Goal: Find specific page/section

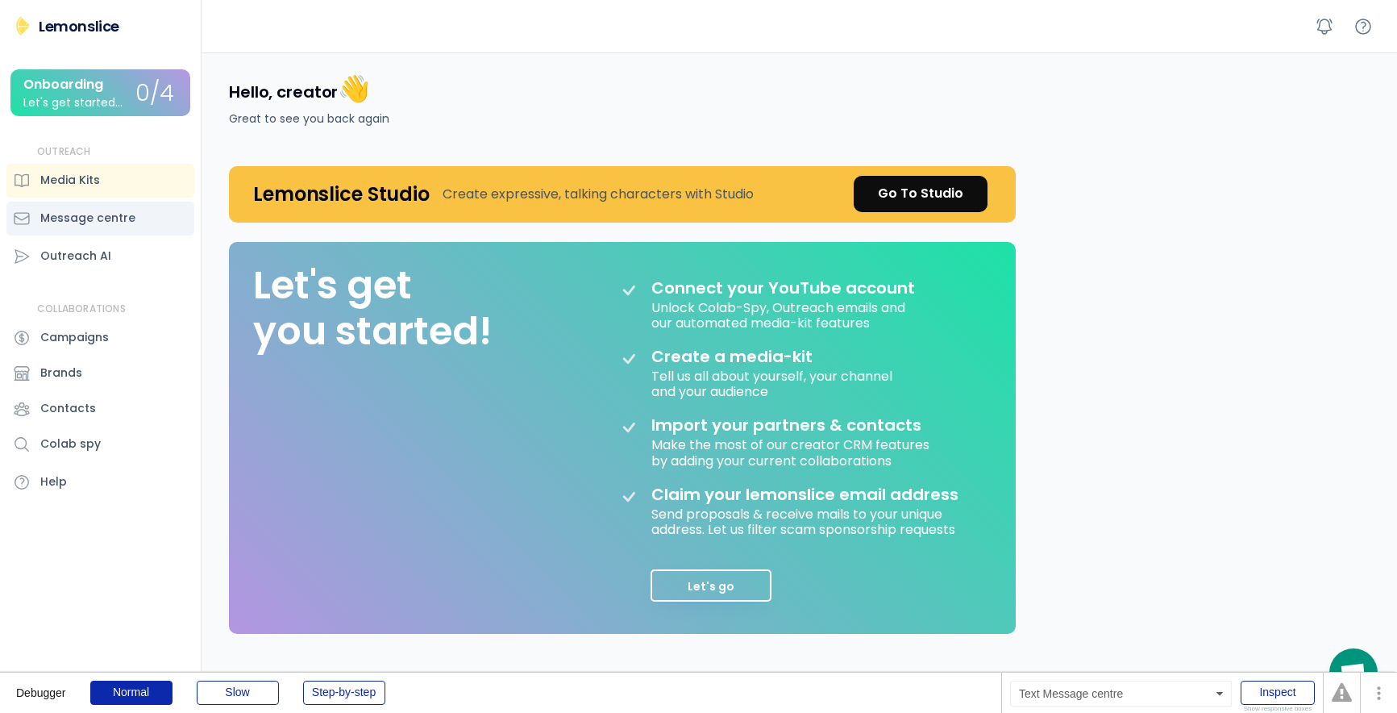
click at [105, 216] on div "Message centre" at bounding box center [87, 218] width 95 height 17
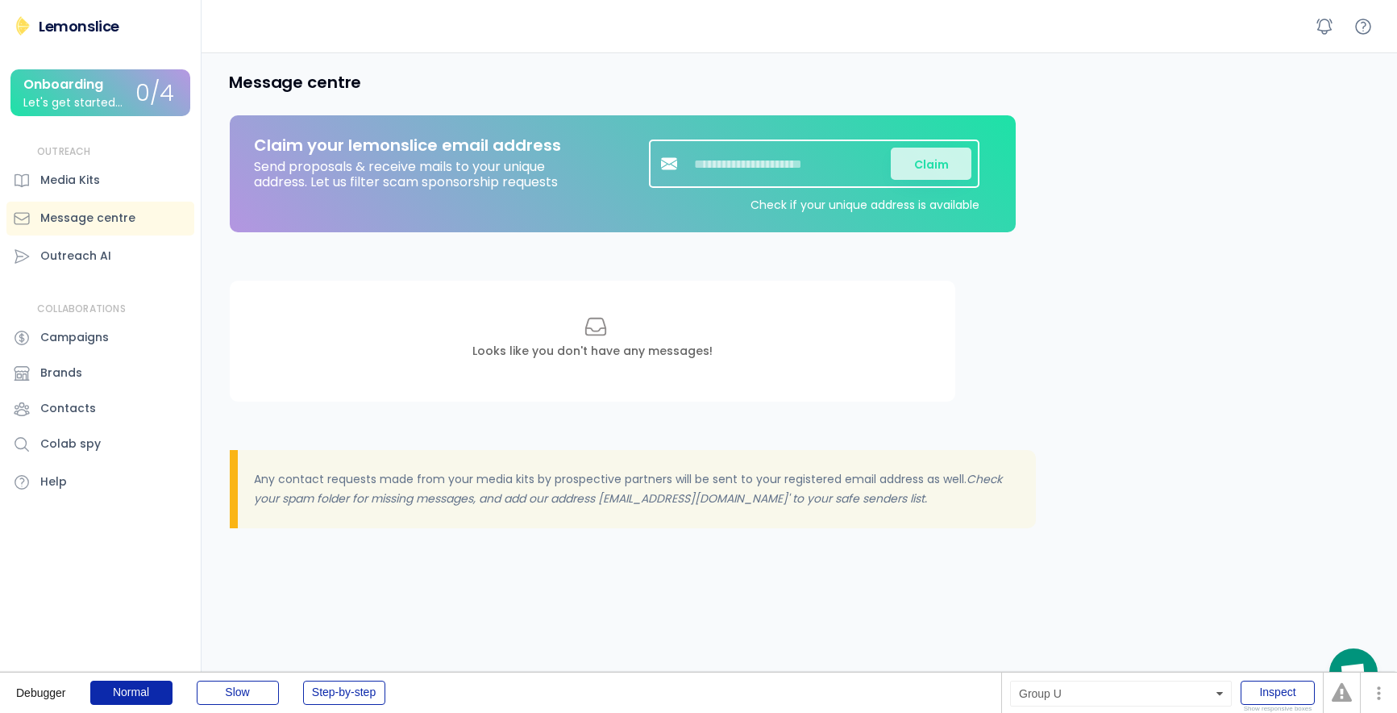
click at [103, 87] on div "Onboarding" at bounding box center [63, 84] width 80 height 15
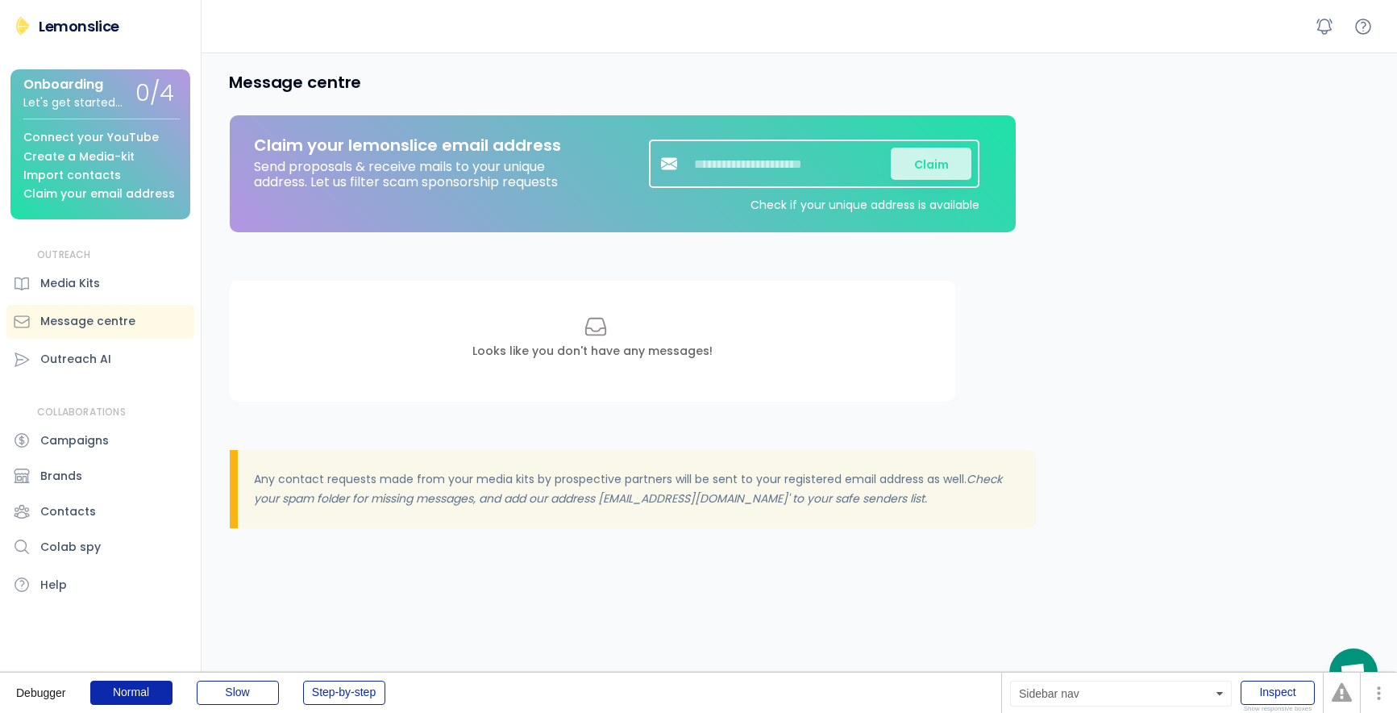
click at [103, 89] on div "Onboarding" at bounding box center [63, 84] width 80 height 15
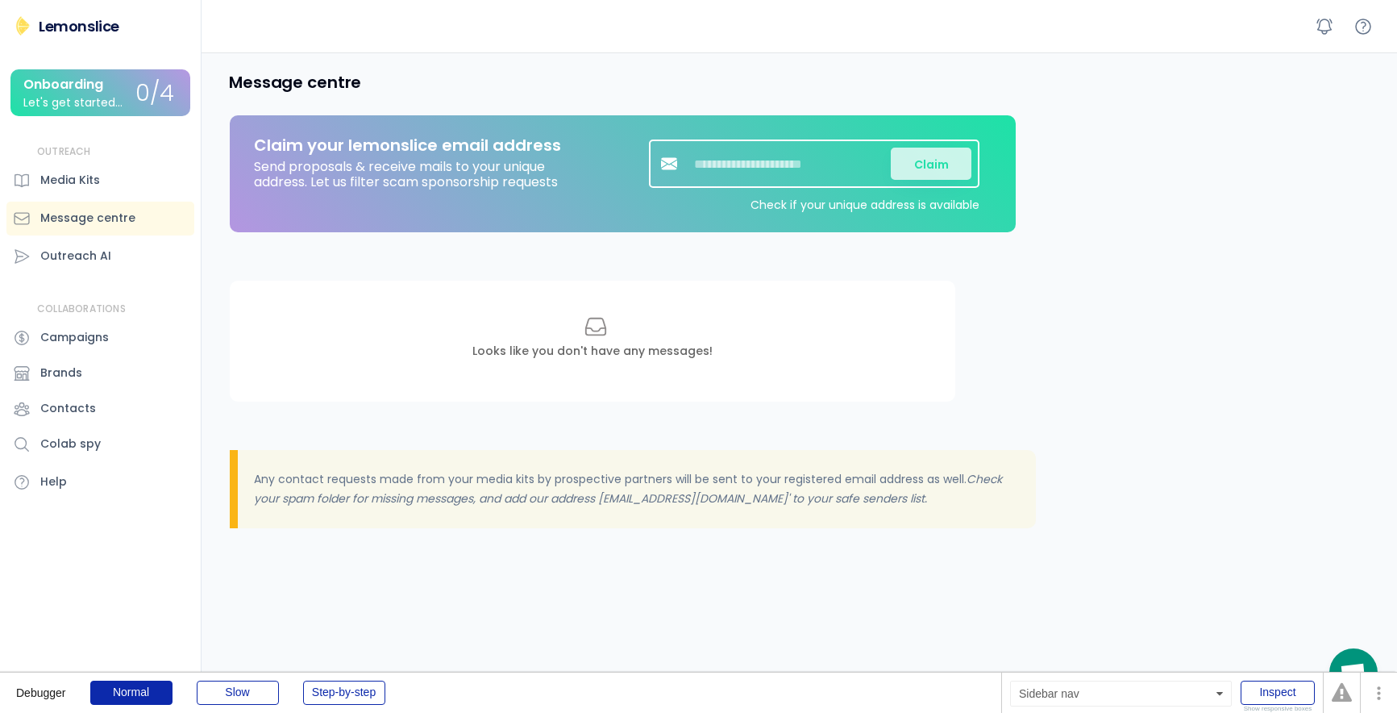
click at [103, 89] on div "Onboarding" at bounding box center [63, 84] width 80 height 15
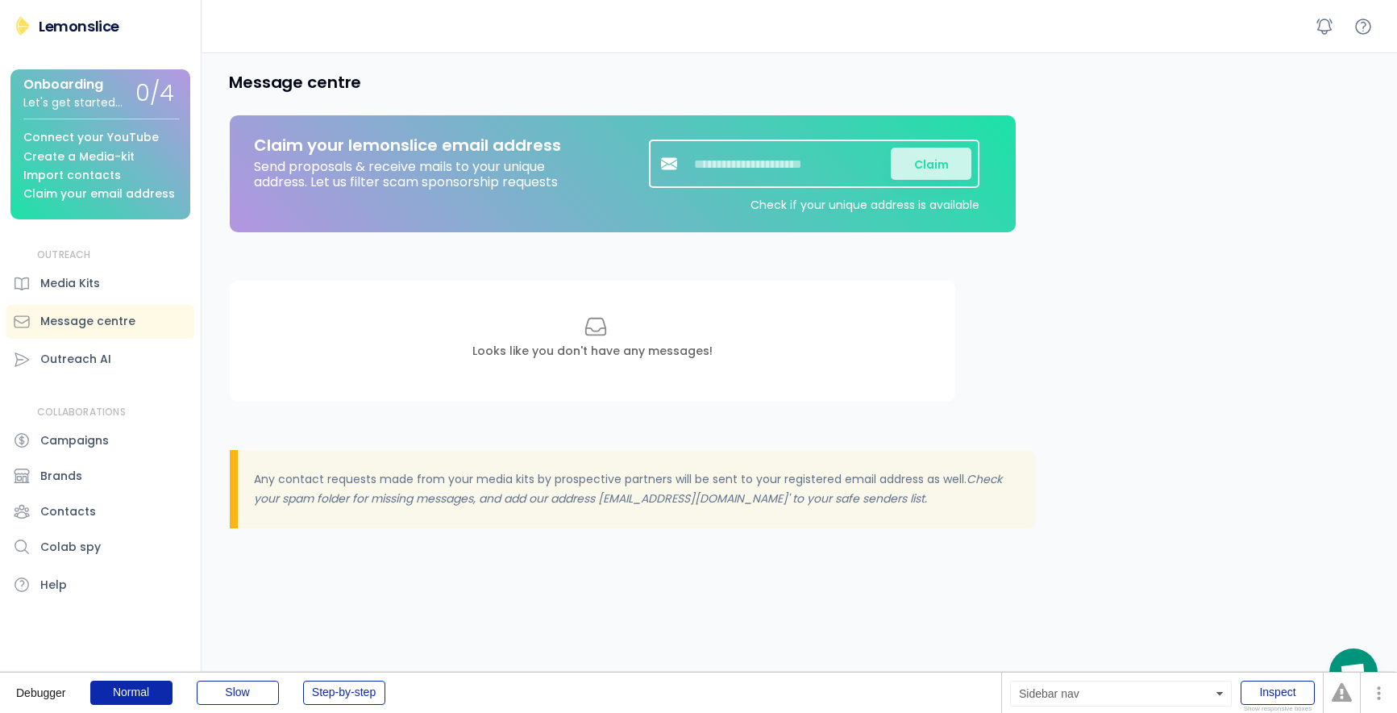
click at [103, 89] on div "Onboarding" at bounding box center [63, 84] width 80 height 15
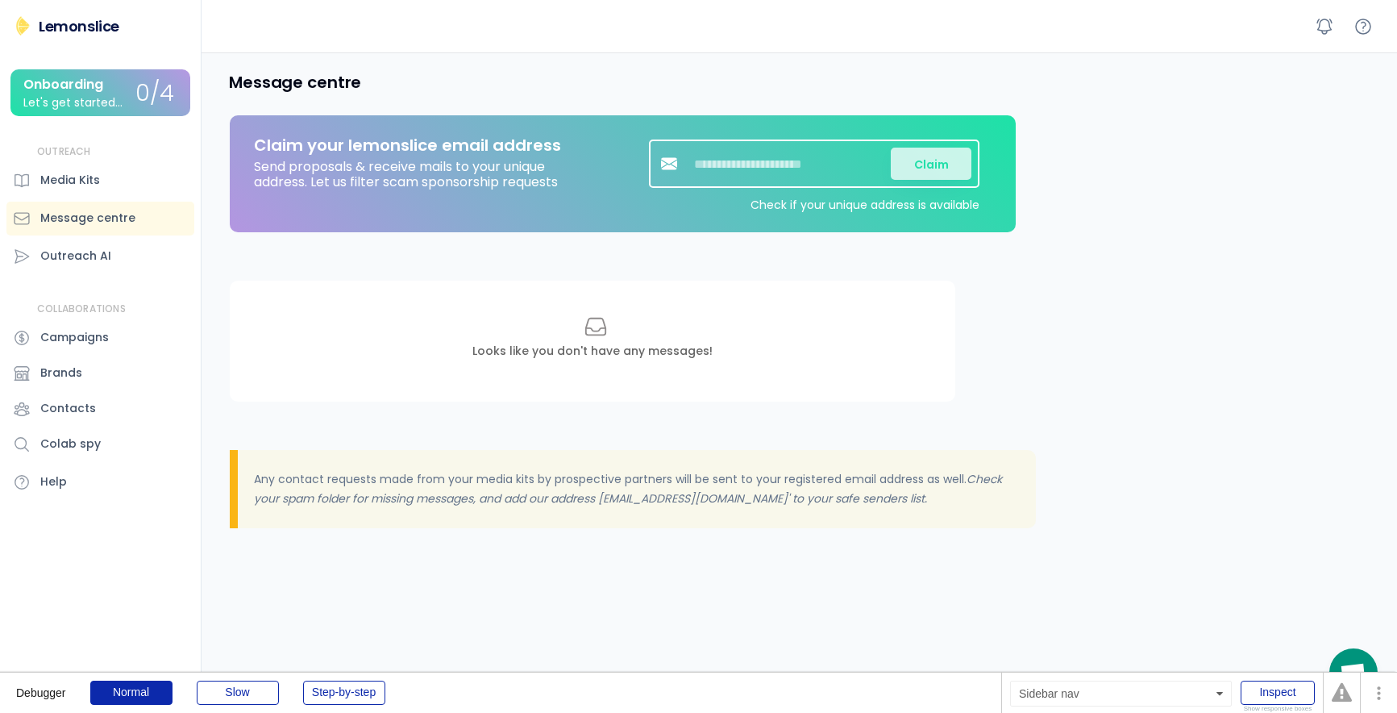
click at [103, 89] on div "Onboarding" at bounding box center [63, 84] width 80 height 15
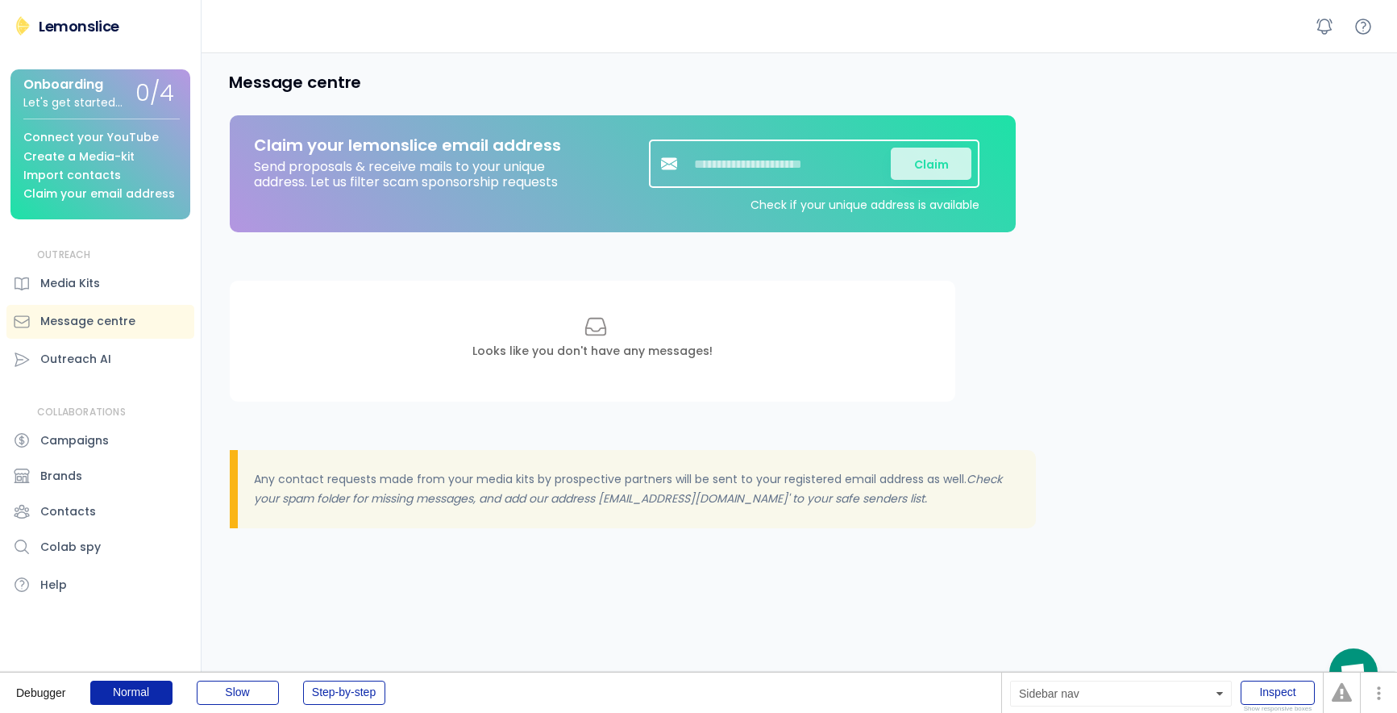
click at [103, 89] on div "Onboarding" at bounding box center [63, 84] width 80 height 15
